Goal: Book appointment/travel/reservation

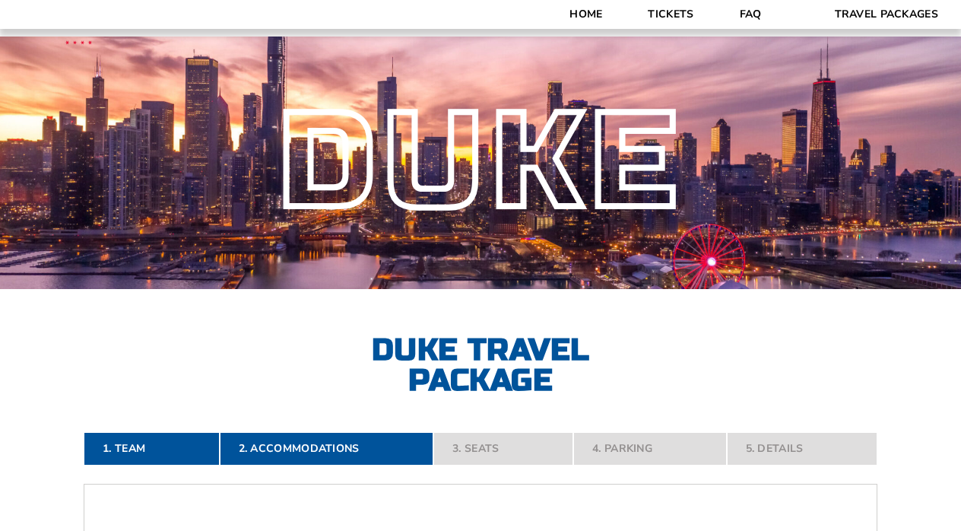
select select "2 Adults + 2 Children"
select select "3 Nights"
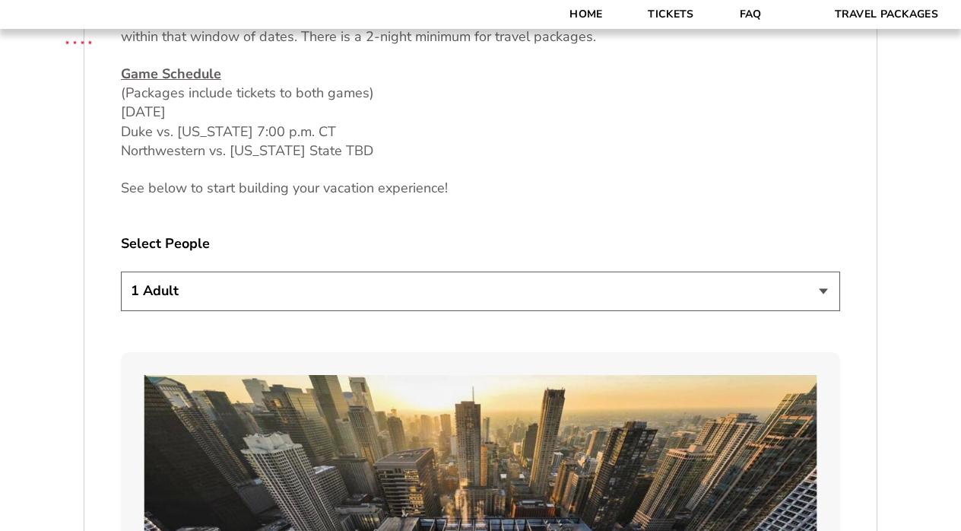
scroll to position [770, 0]
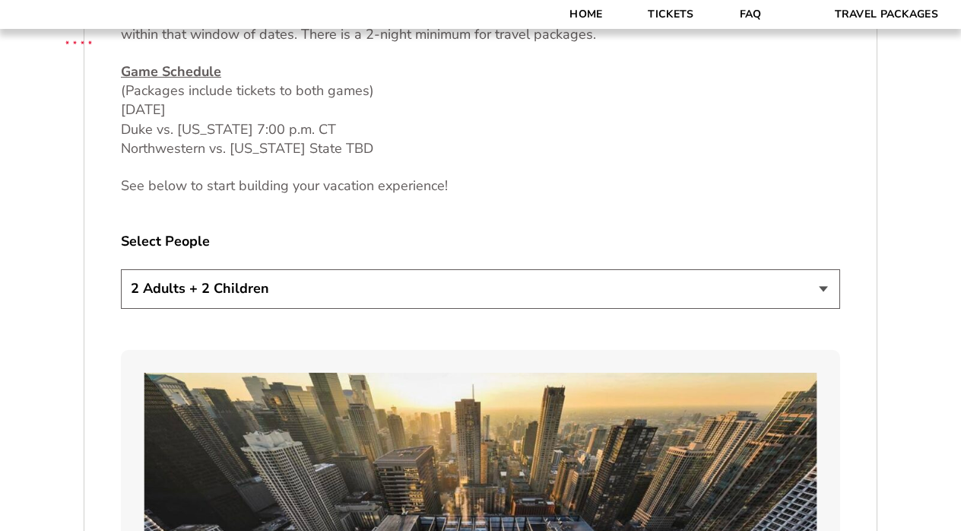
click option "2 Adults + 2 Children" at bounding box center [0, 0] width 0 height 0
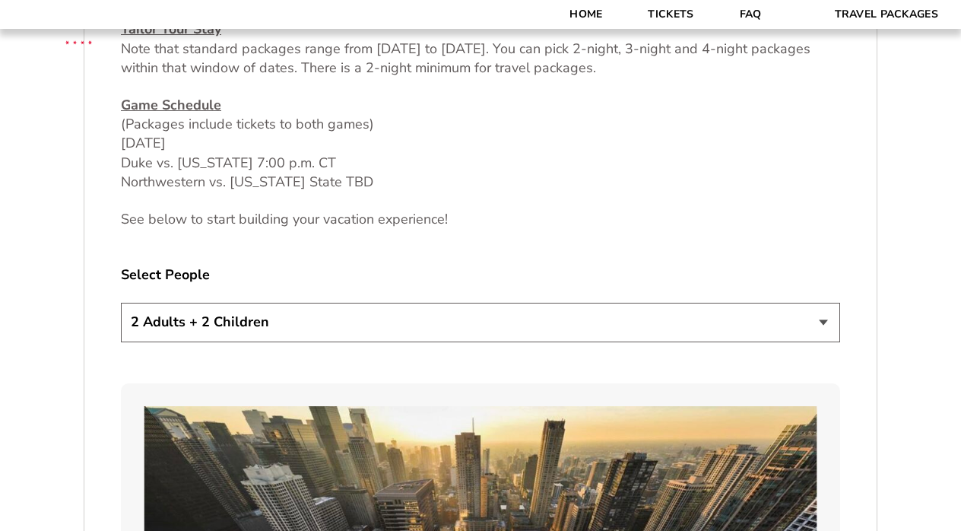
scroll to position [742, 0]
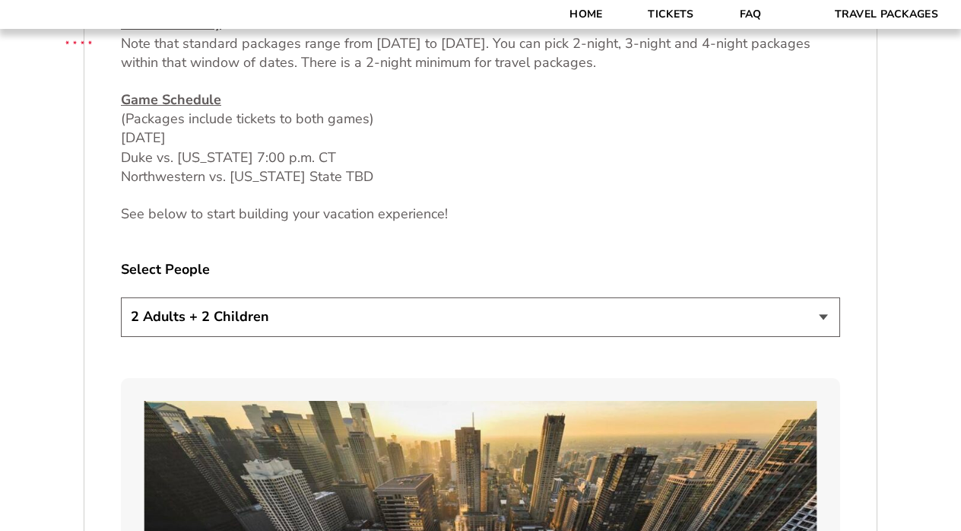
select select "1 Adult"
click option "1 Adult" at bounding box center [0, 0] width 0 height 0
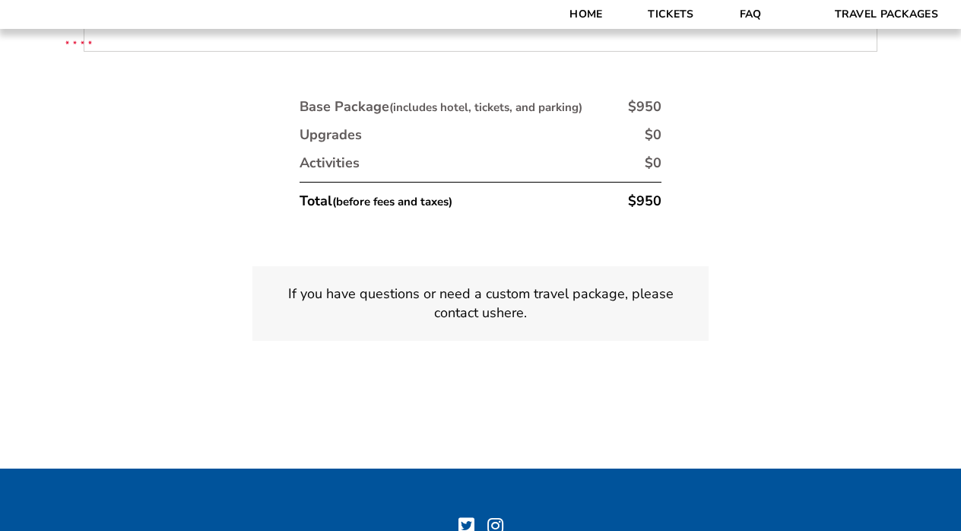
scroll to position [3726, 0]
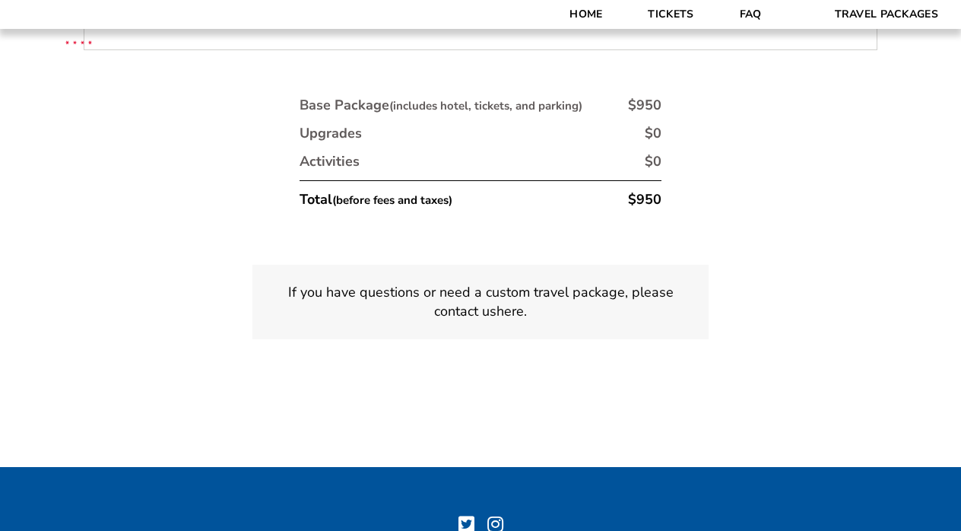
click at [521, 283] on p "If you have questions or need a custom travel package, please contact us here ." at bounding box center [481, 302] width 420 height 38
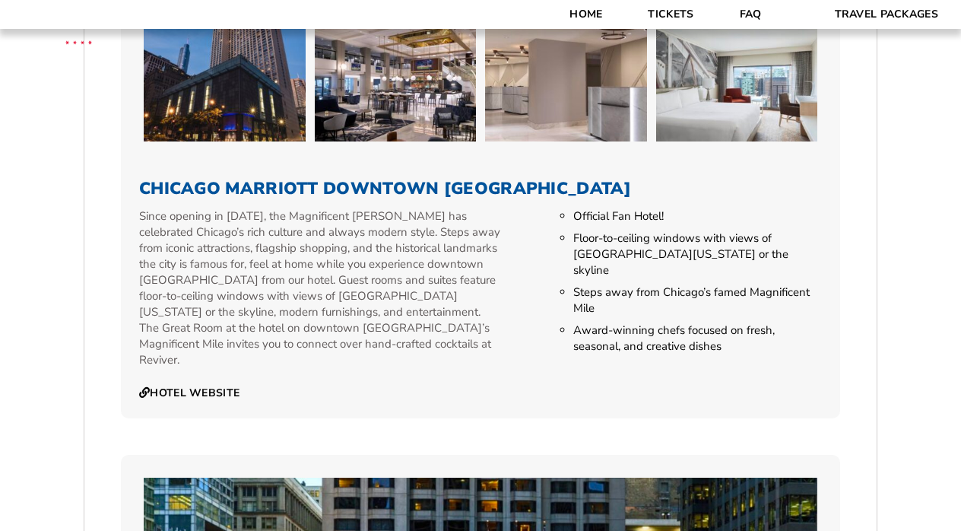
scroll to position [1261, 0]
